Goal: Information Seeking & Learning: Learn about a topic

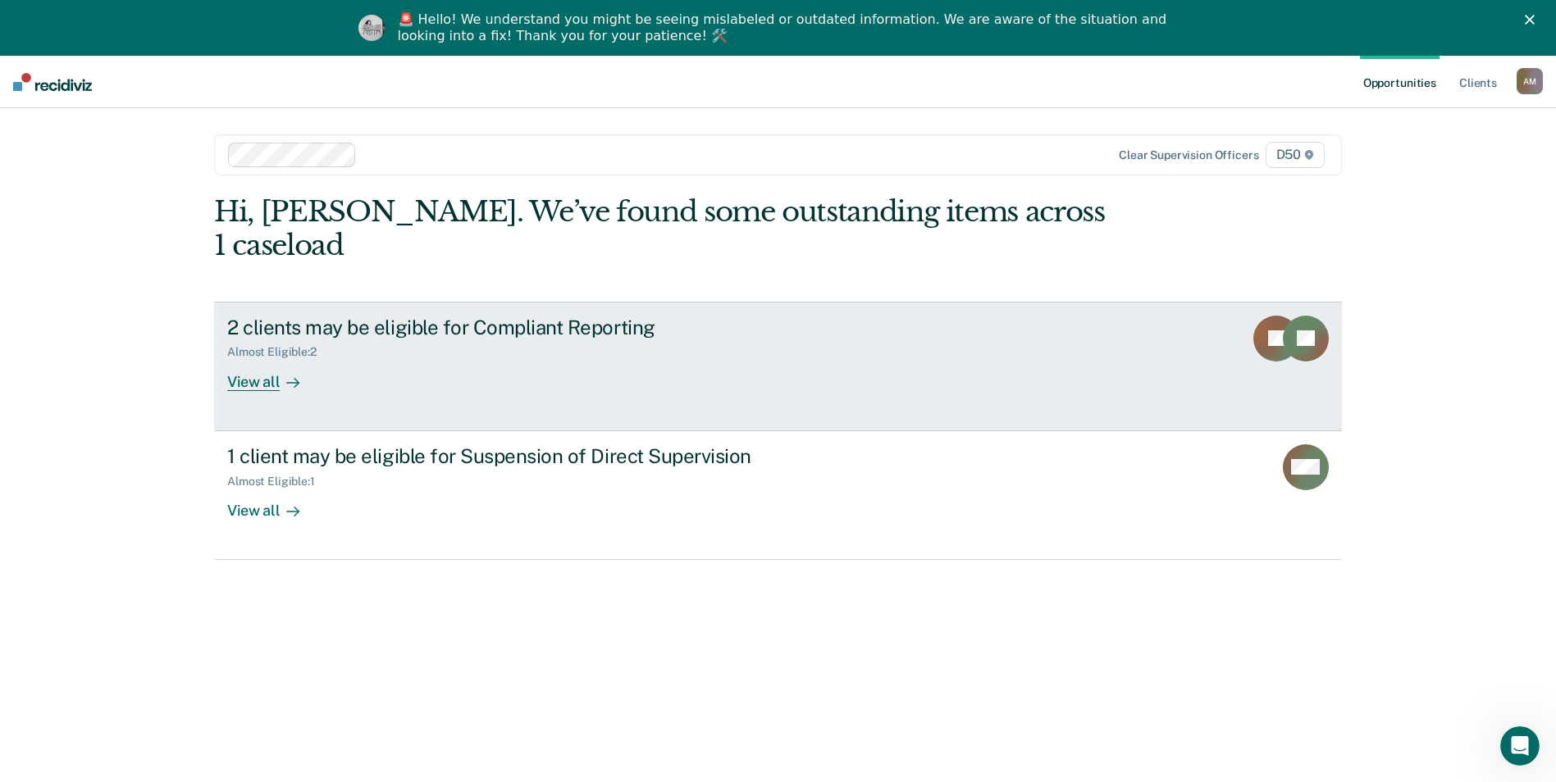
click at [522, 316] on div "2 clients may be eligible for Compliant Reporting" at bounding box center [515, 328] width 576 height 24
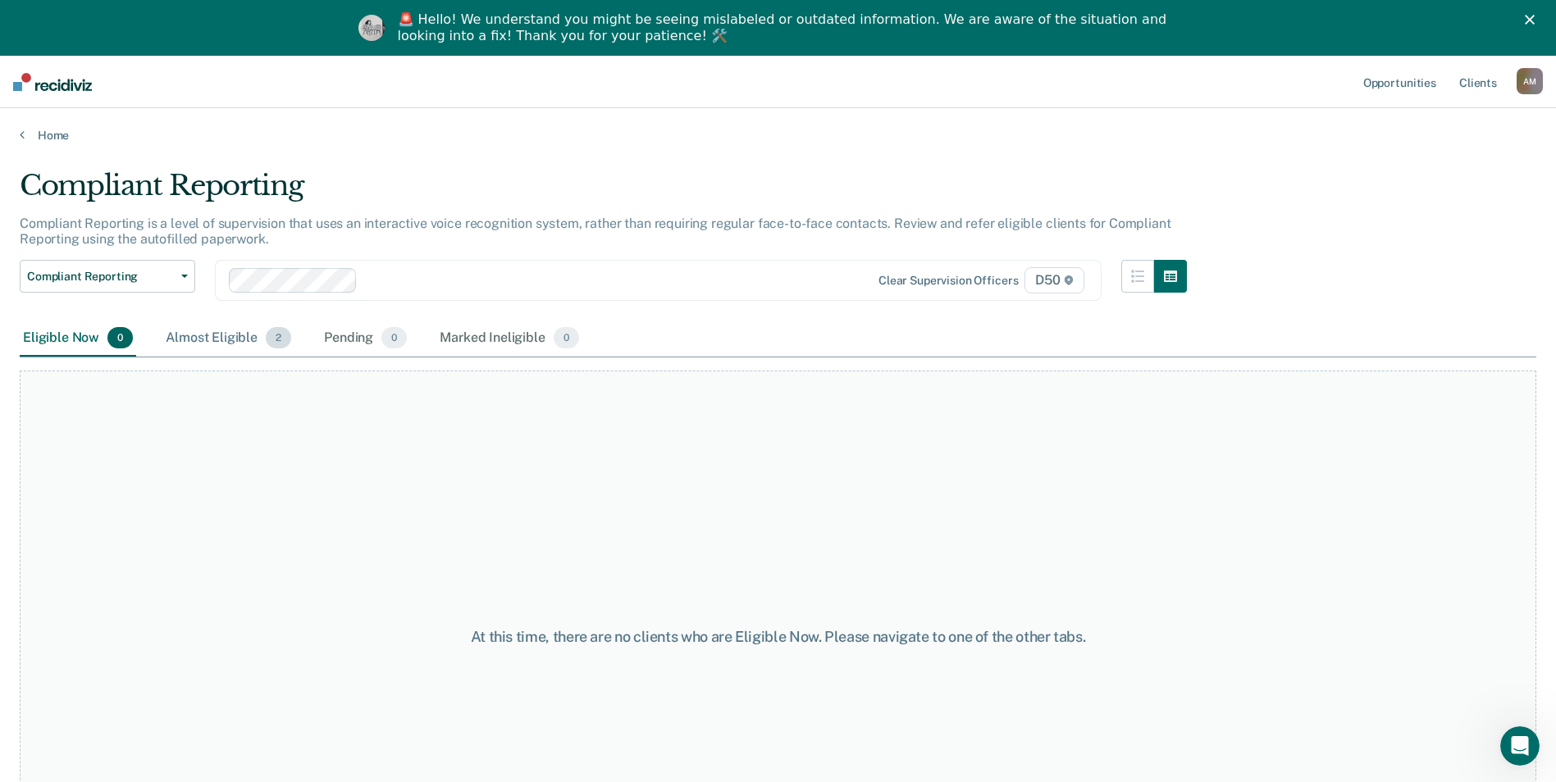
click at [236, 336] on div "Almost Eligible 2" at bounding box center [228, 339] width 132 height 36
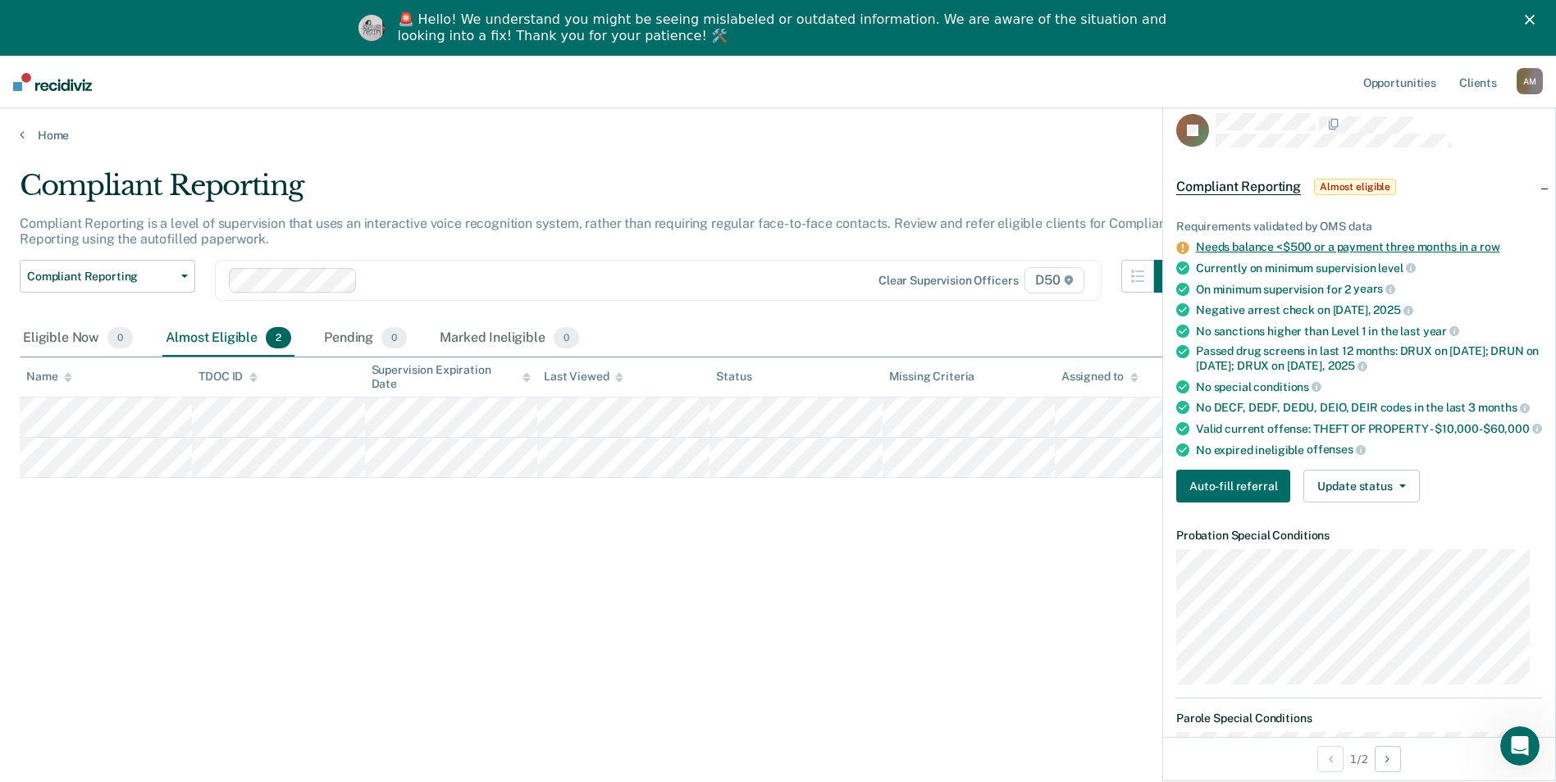
click at [1337, 246] on link "Needs balance <$500 or a payment three months in a row" at bounding box center [1347, 246] width 303 height 13
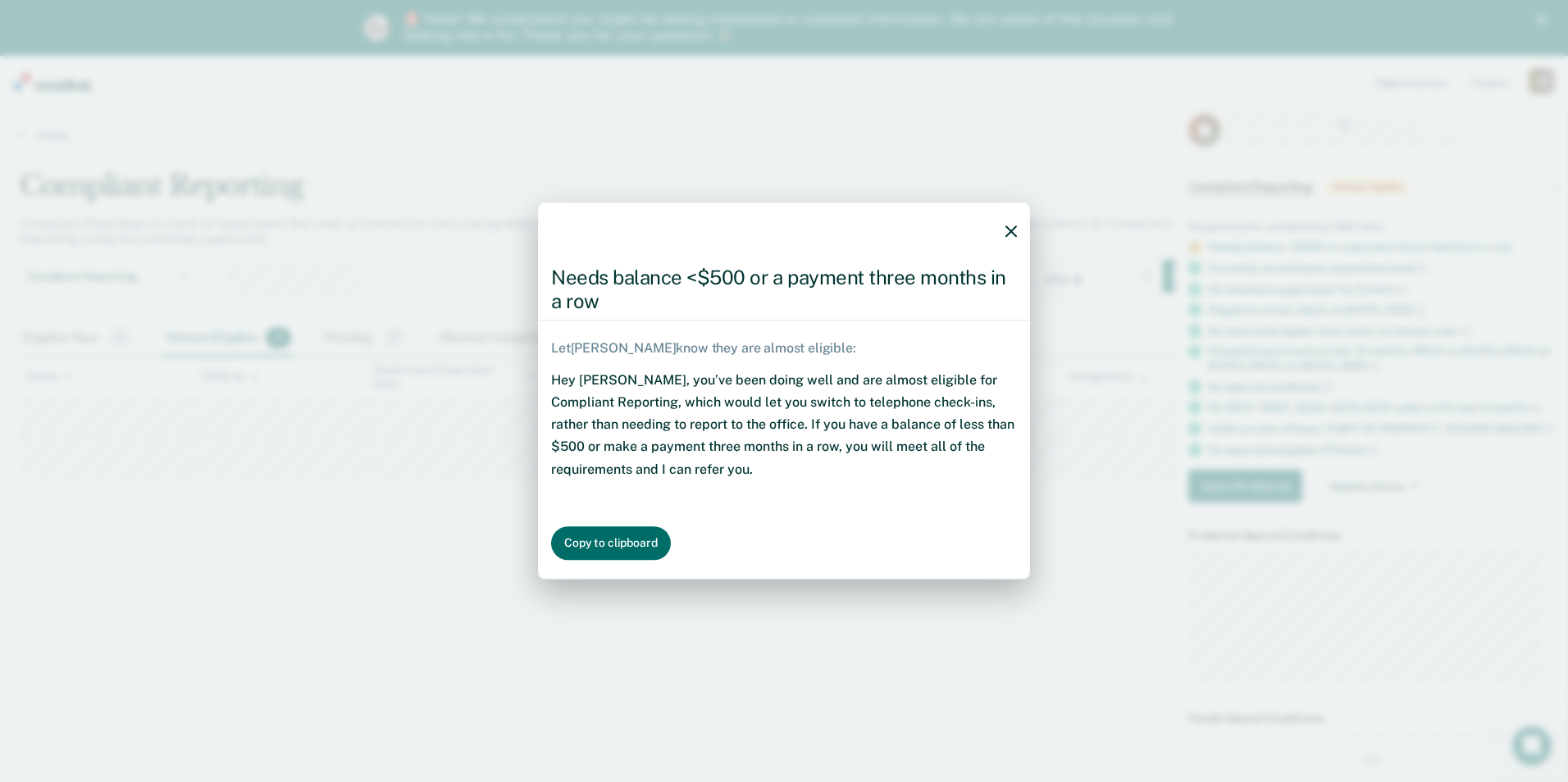
click at [1009, 234] on icon "button" at bounding box center [1010, 231] width 11 height 11
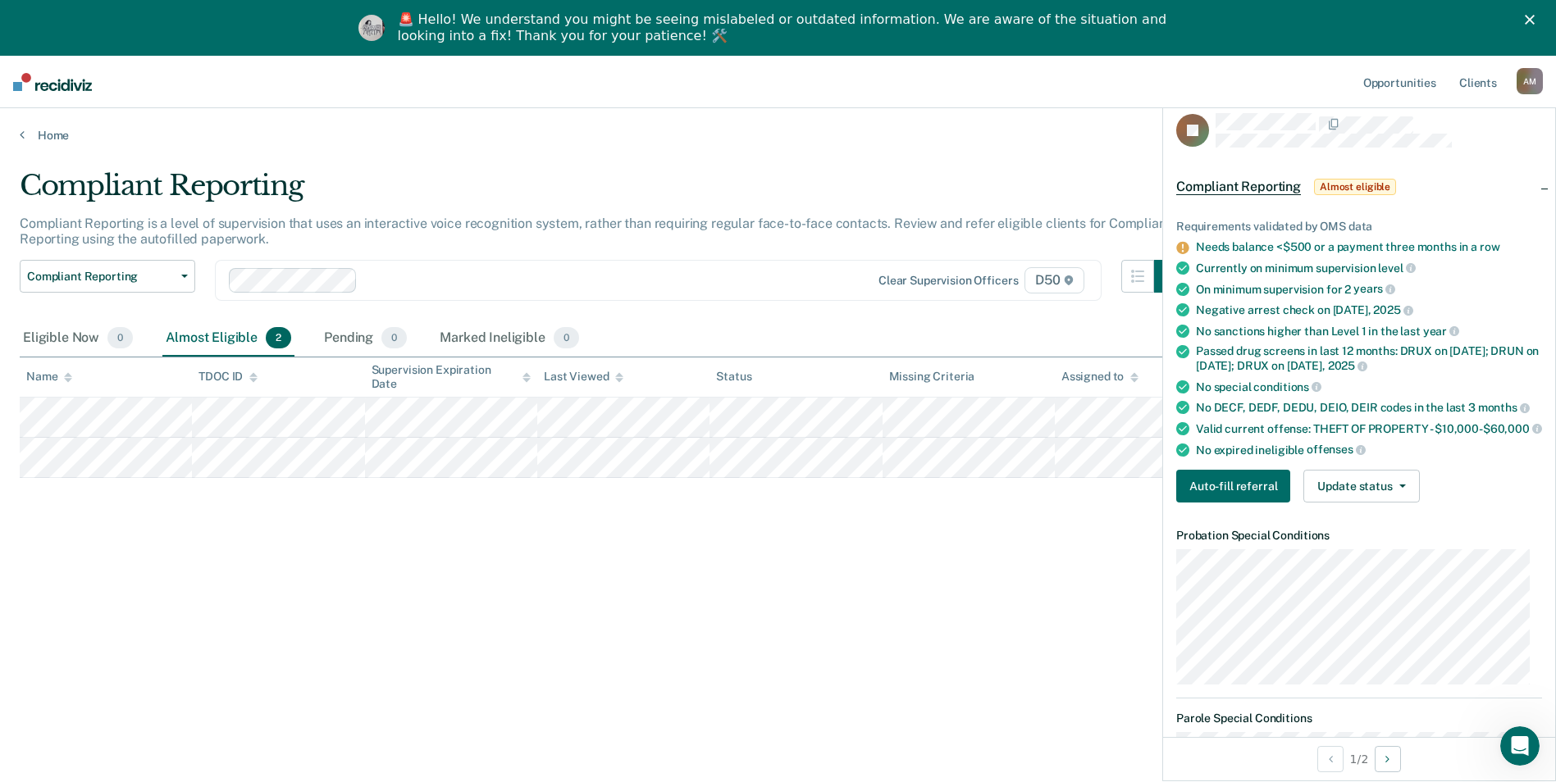
click at [907, 645] on div "Compliant Reporting Compliant Reporting is a level of supervision that uses an …" at bounding box center [778, 442] width 1516 height 546
click at [1534, 20] on icon "Close" at bounding box center [1529, 20] width 10 height 10
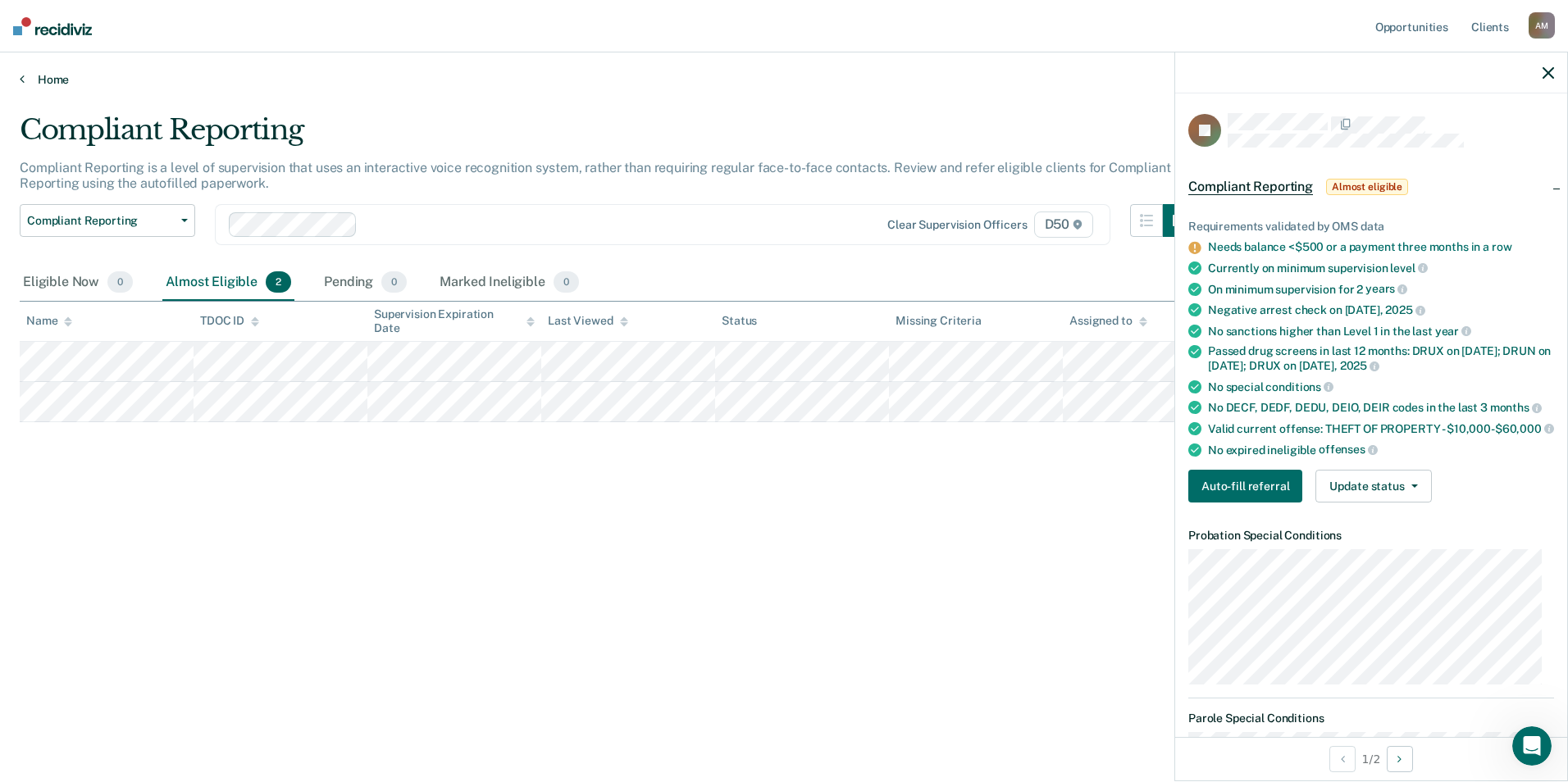
click at [45, 76] on link "Home" at bounding box center [784, 79] width 1528 height 15
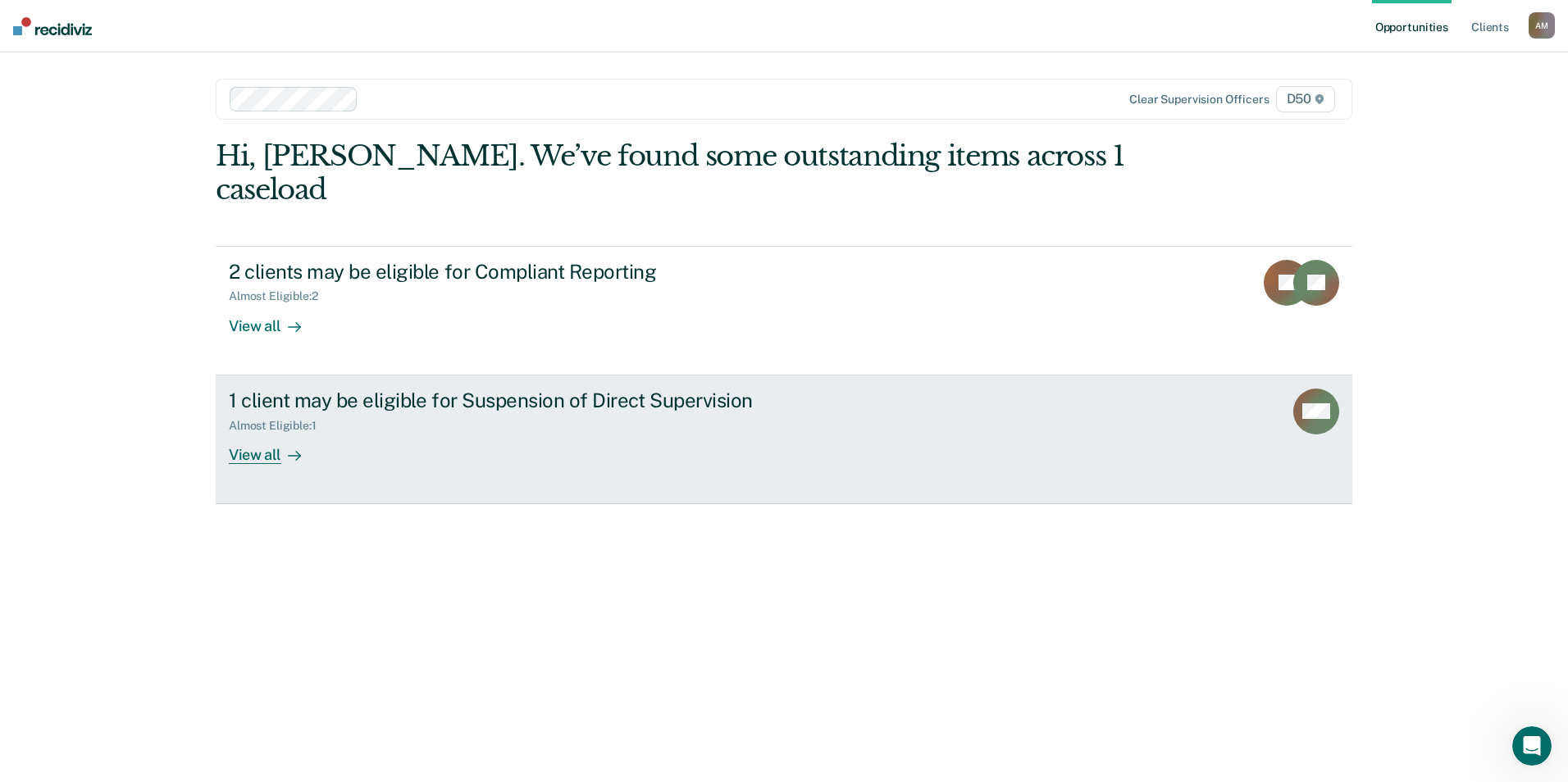
click at [459, 412] on div "Almost Eligible : 1" at bounding box center [517, 422] width 576 height 20
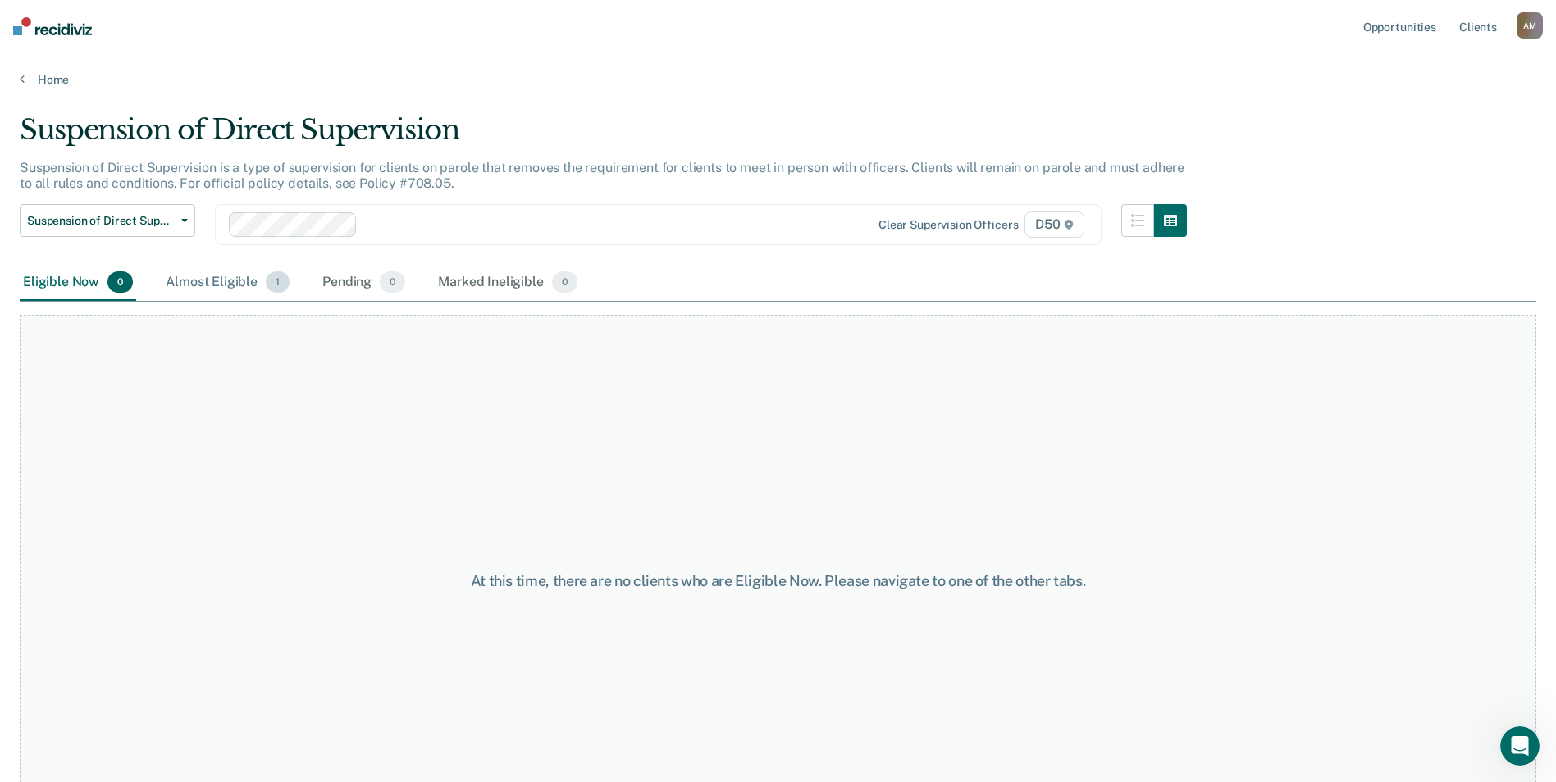
click at [263, 281] on div "Almost Eligible 1" at bounding box center [227, 283] width 130 height 36
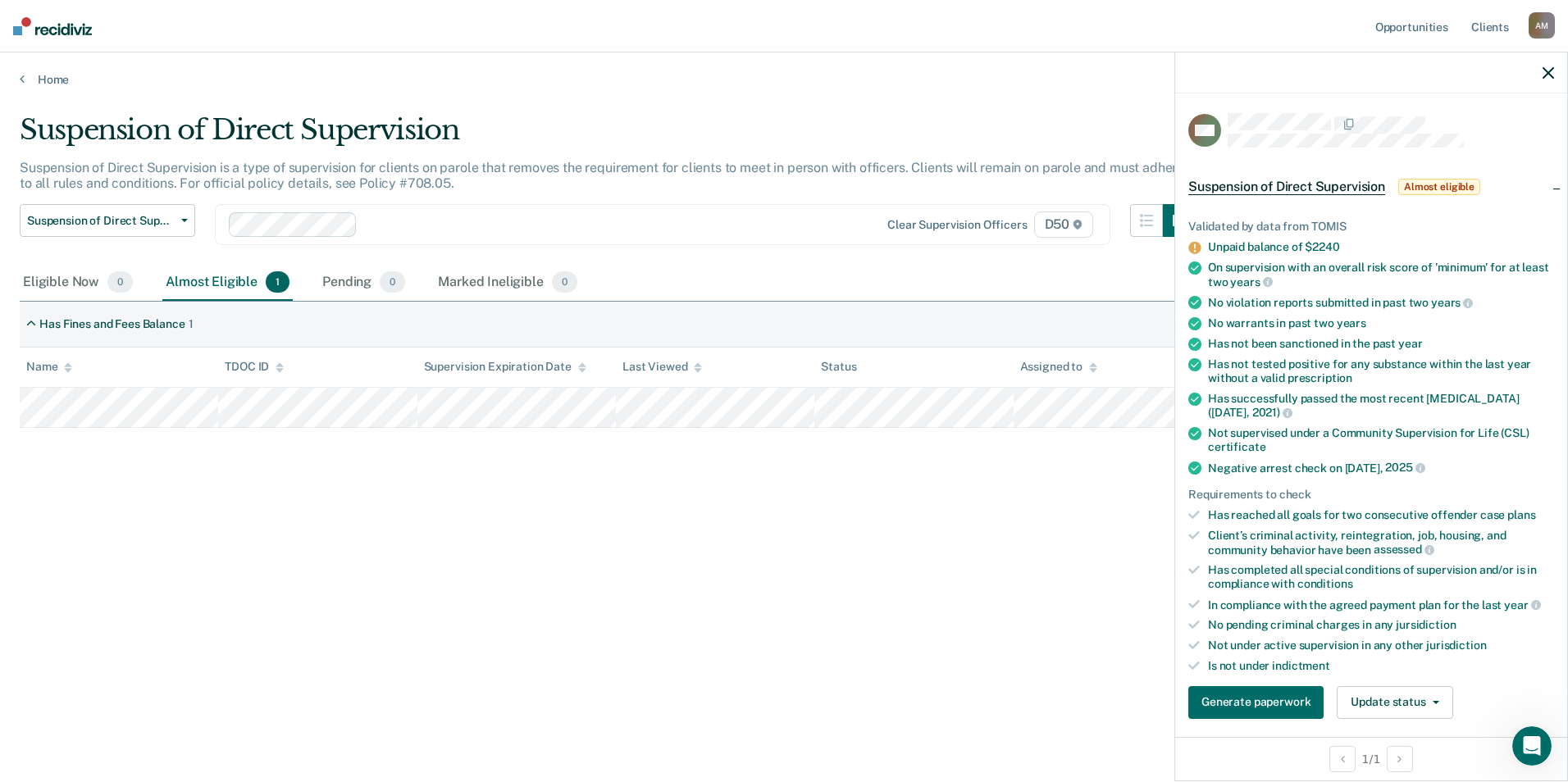
click at [1542, 70] on div at bounding box center [1371, 72] width 392 height 41
click at [1547, 71] on icon "button" at bounding box center [1547, 72] width 11 height 11
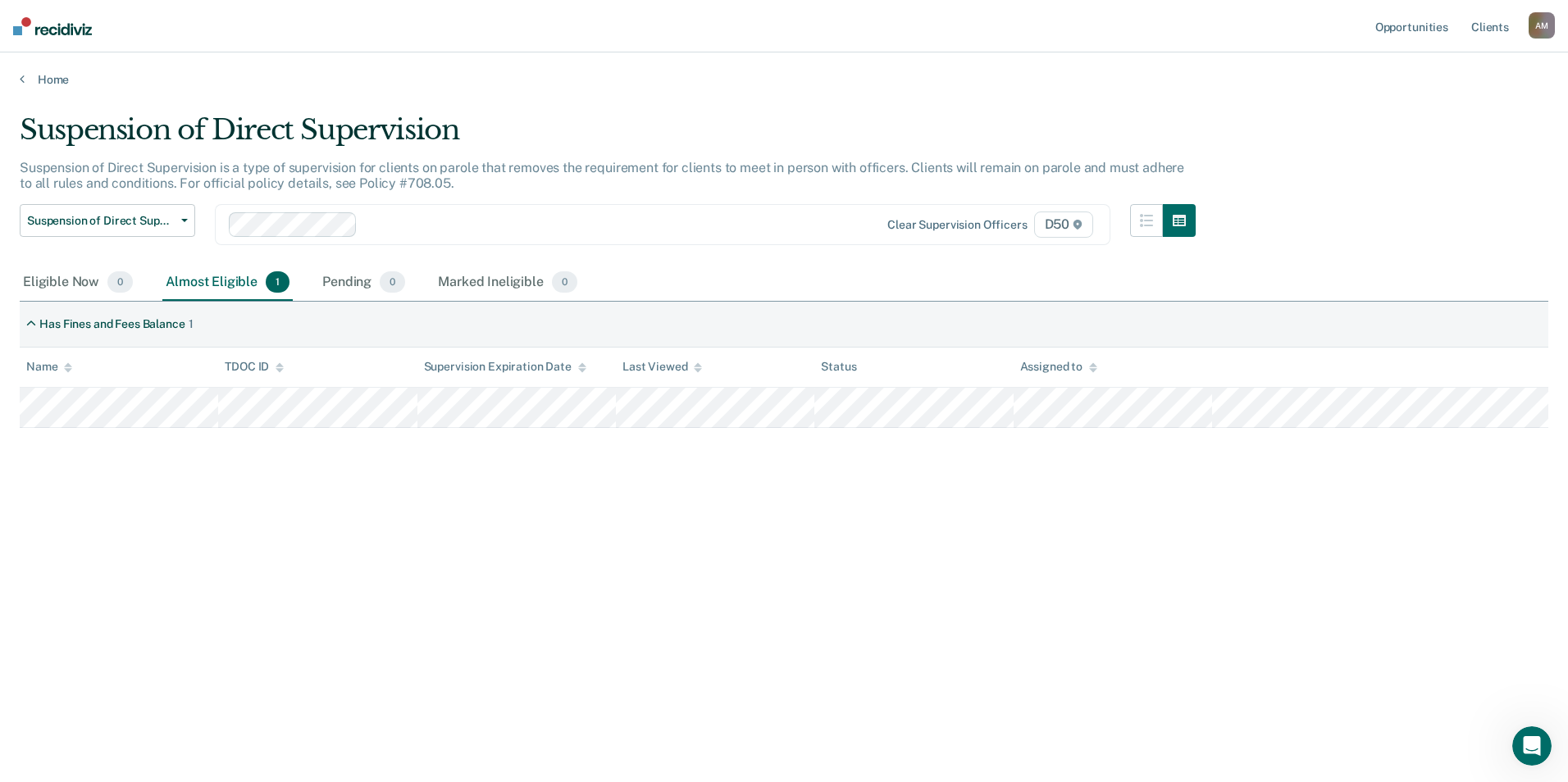
click at [42, 69] on div "Home" at bounding box center [784, 69] width 1568 height 34
click at [54, 79] on link "Home" at bounding box center [784, 79] width 1528 height 15
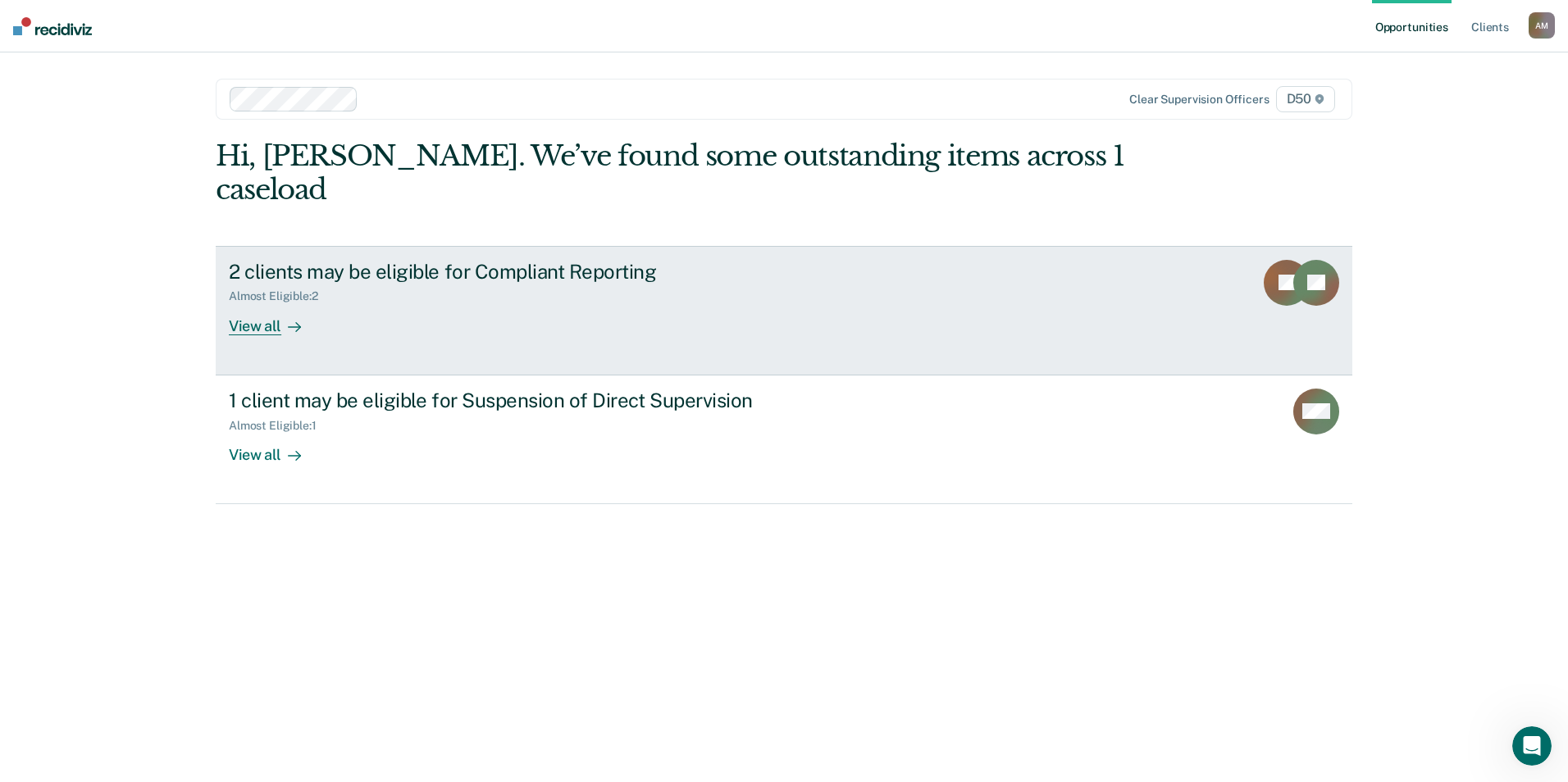
click at [454, 283] on div "Almost Eligible : 2" at bounding box center [517, 293] width 576 height 20
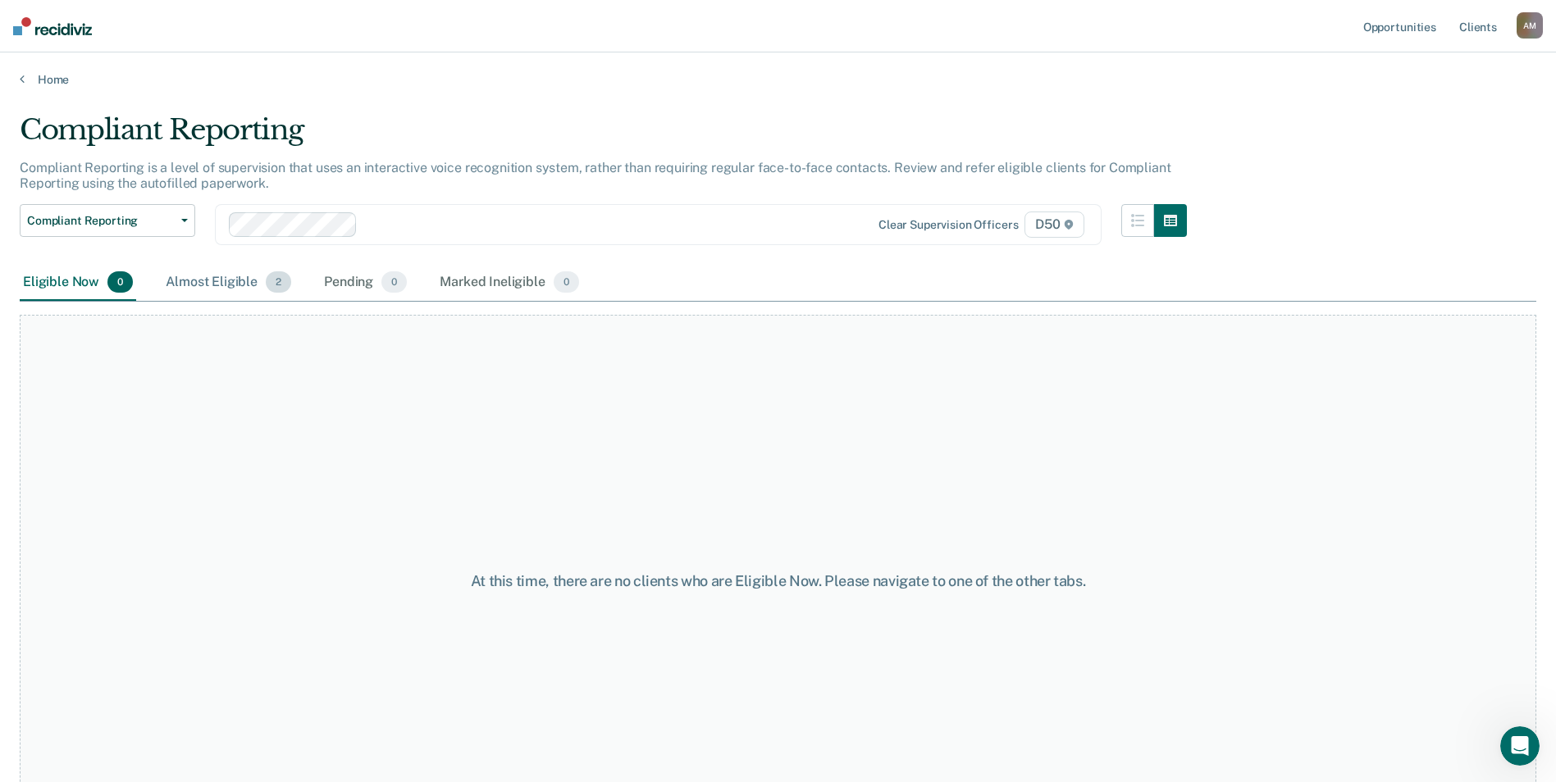
click at [188, 276] on div "Almost Eligible 2" at bounding box center [228, 283] width 132 height 36
